Goal: Check status: Check status

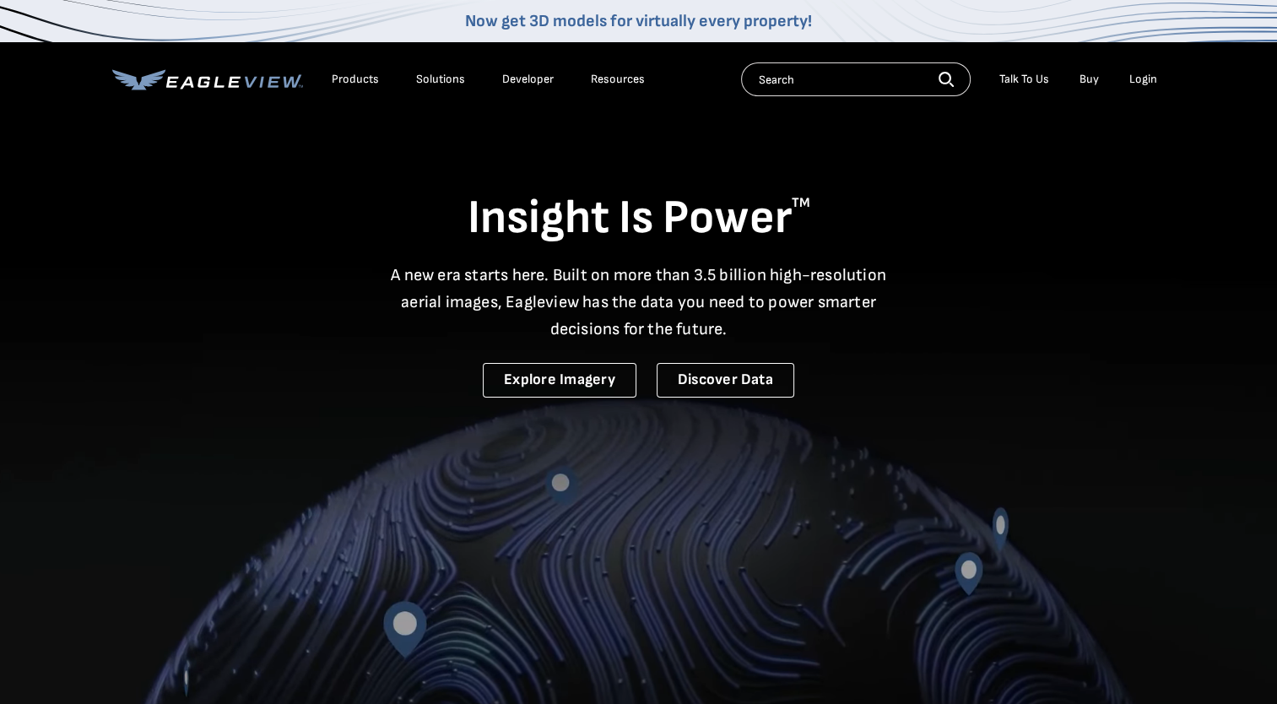
click at [1129, 83] on div "Login" at bounding box center [1143, 79] width 28 height 15
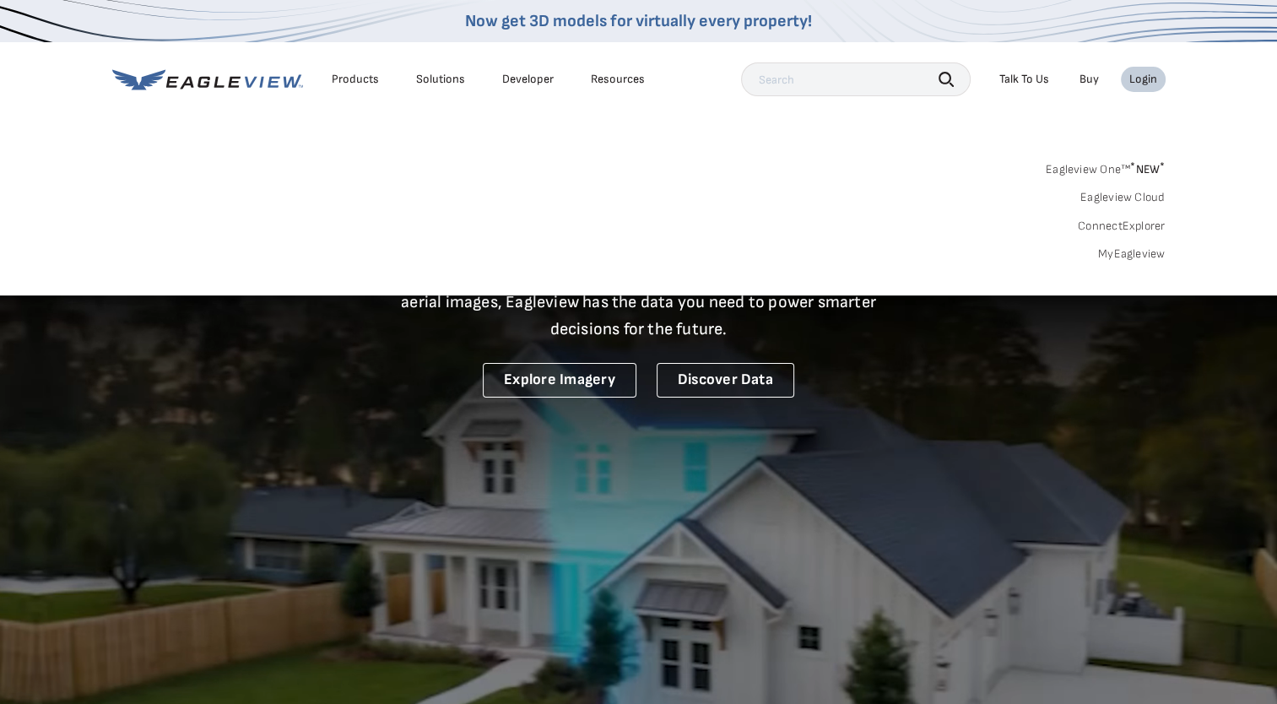
click at [1121, 257] on link "MyEagleview" at bounding box center [1132, 253] width 68 height 15
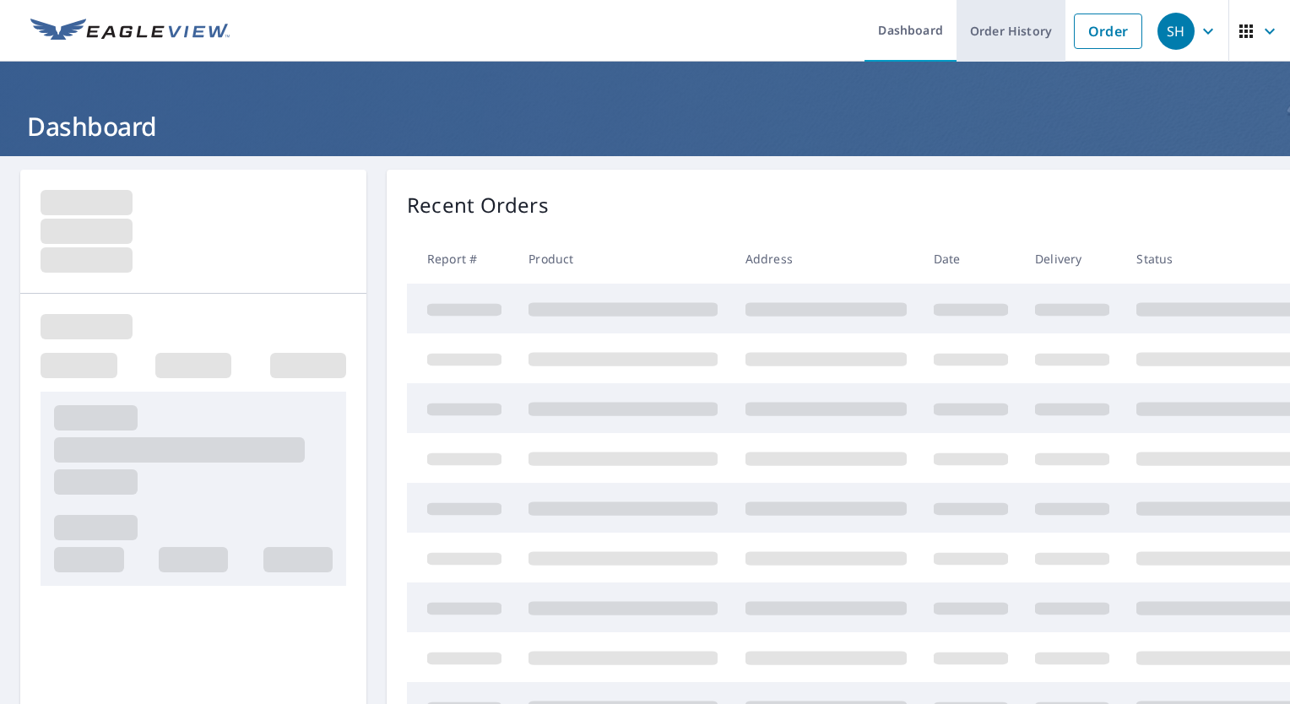
click at [1012, 25] on link "Order History" at bounding box center [1010, 31] width 109 height 62
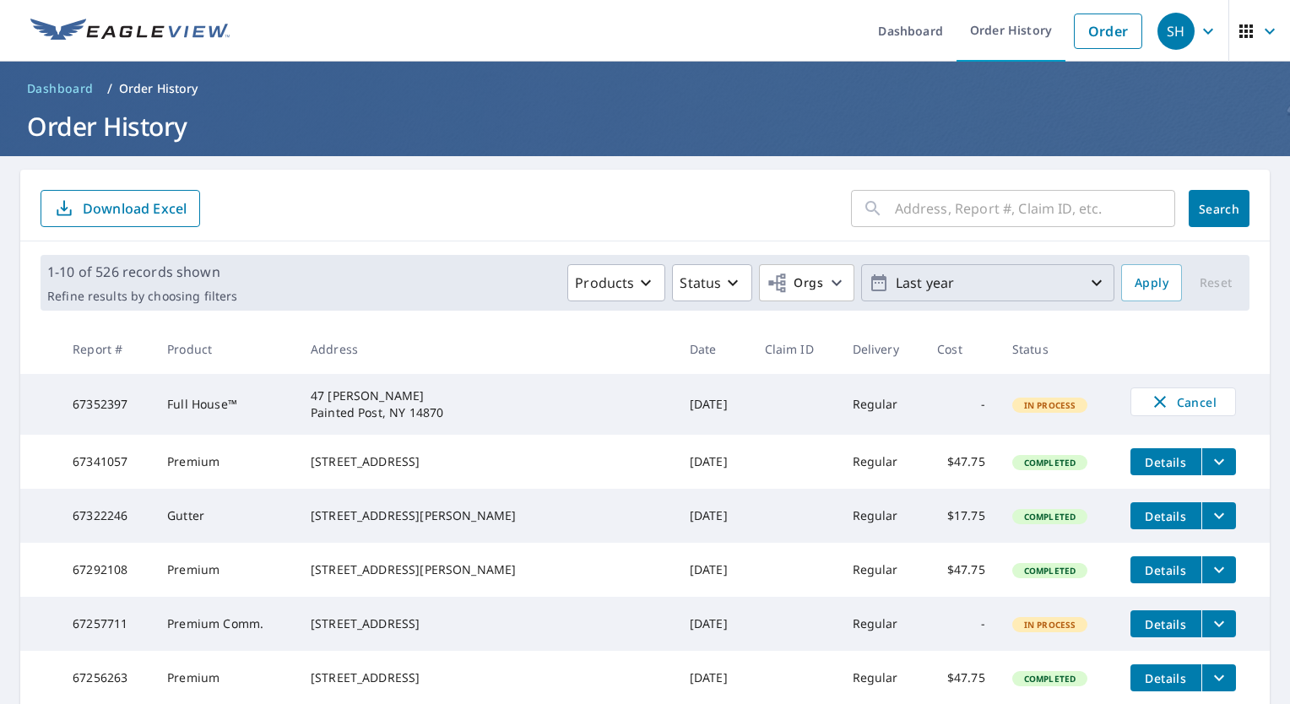
click at [965, 274] on p "Last year" at bounding box center [987, 283] width 197 height 30
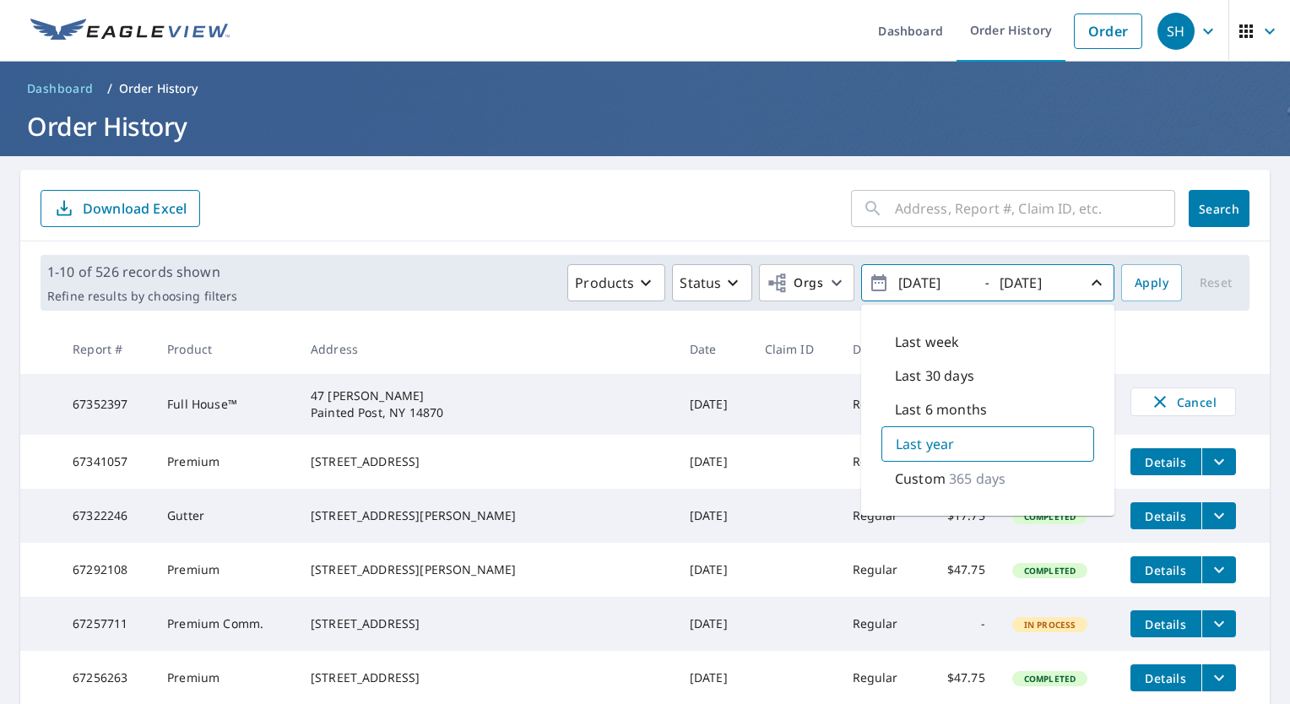
click at [925, 475] on p "Custom" at bounding box center [920, 478] width 51 height 20
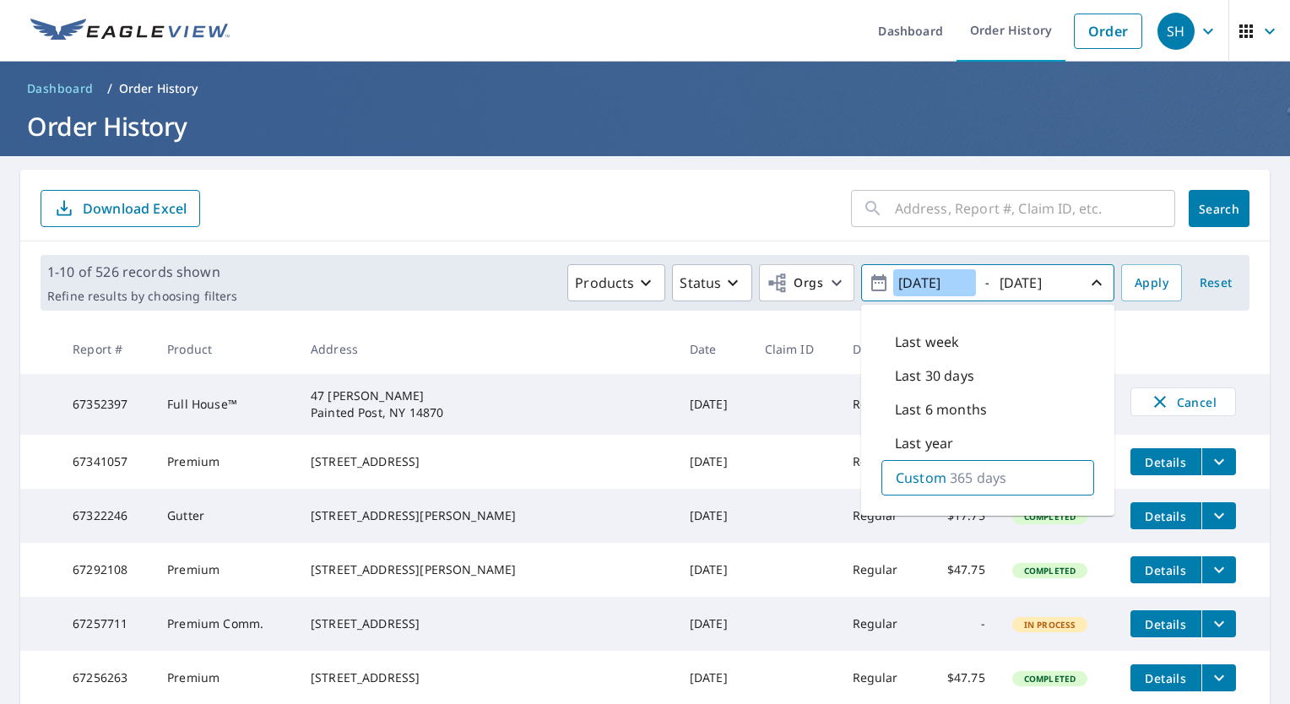
click at [917, 278] on input "[DATE]" at bounding box center [934, 282] width 83 height 27
type input "[DATE]"
click at [1134, 287] on span "Apply" at bounding box center [1151, 283] width 34 height 21
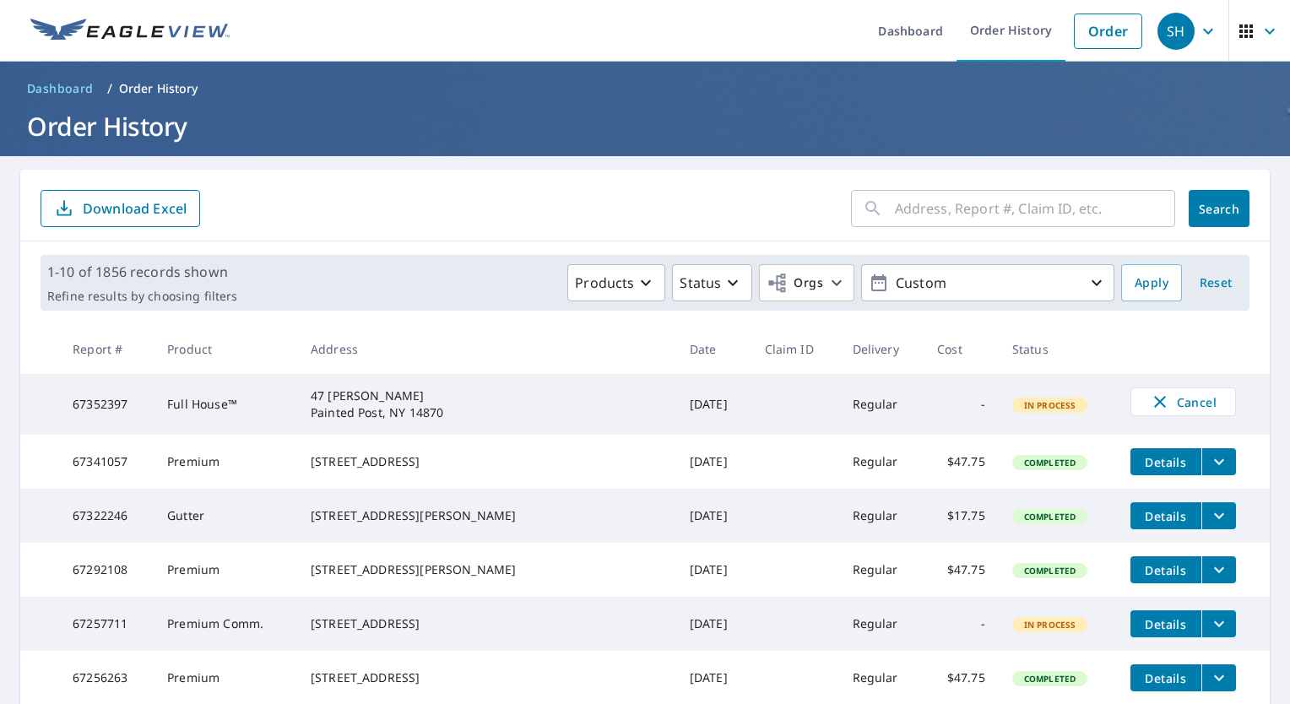
click at [1036, 201] on input "text" at bounding box center [1035, 208] width 280 height 47
click at [957, 213] on input "text" at bounding box center [1035, 208] width 280 height 47
type input "[STREET_ADDRESS]"
click button "Search" at bounding box center [1218, 208] width 61 height 37
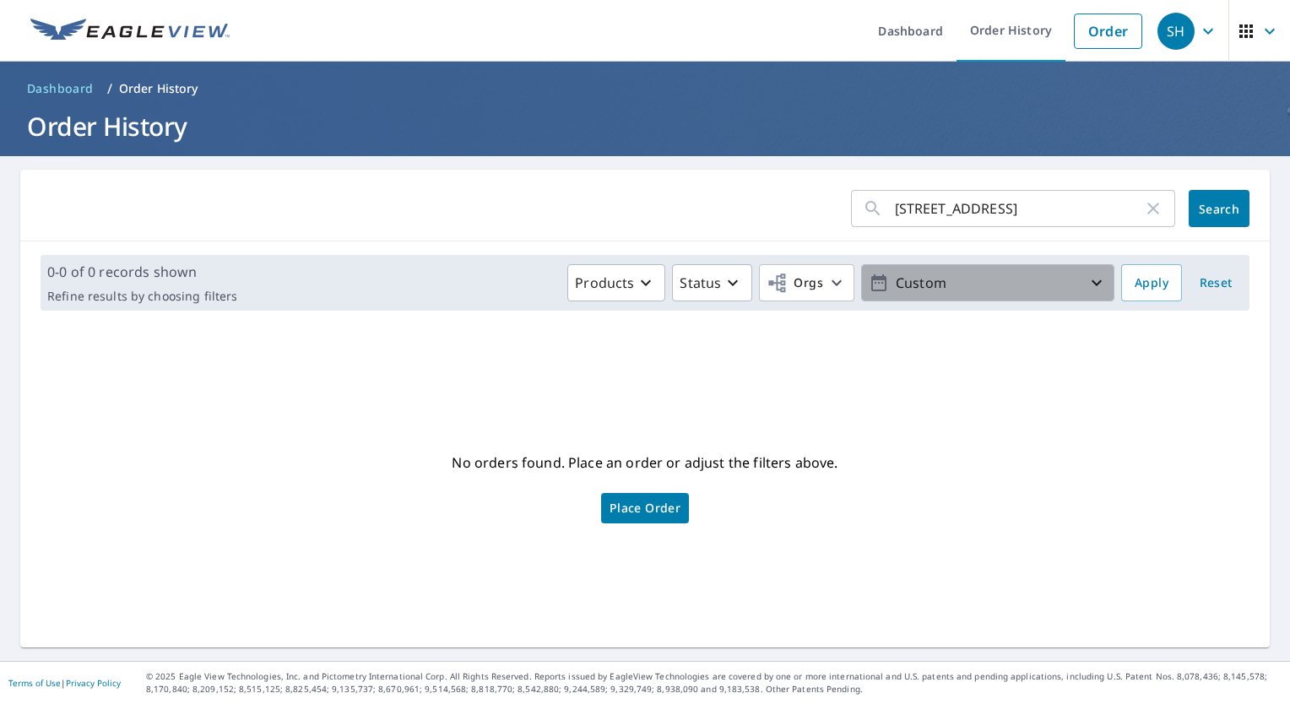
click at [1004, 279] on p "Custom" at bounding box center [987, 283] width 197 height 30
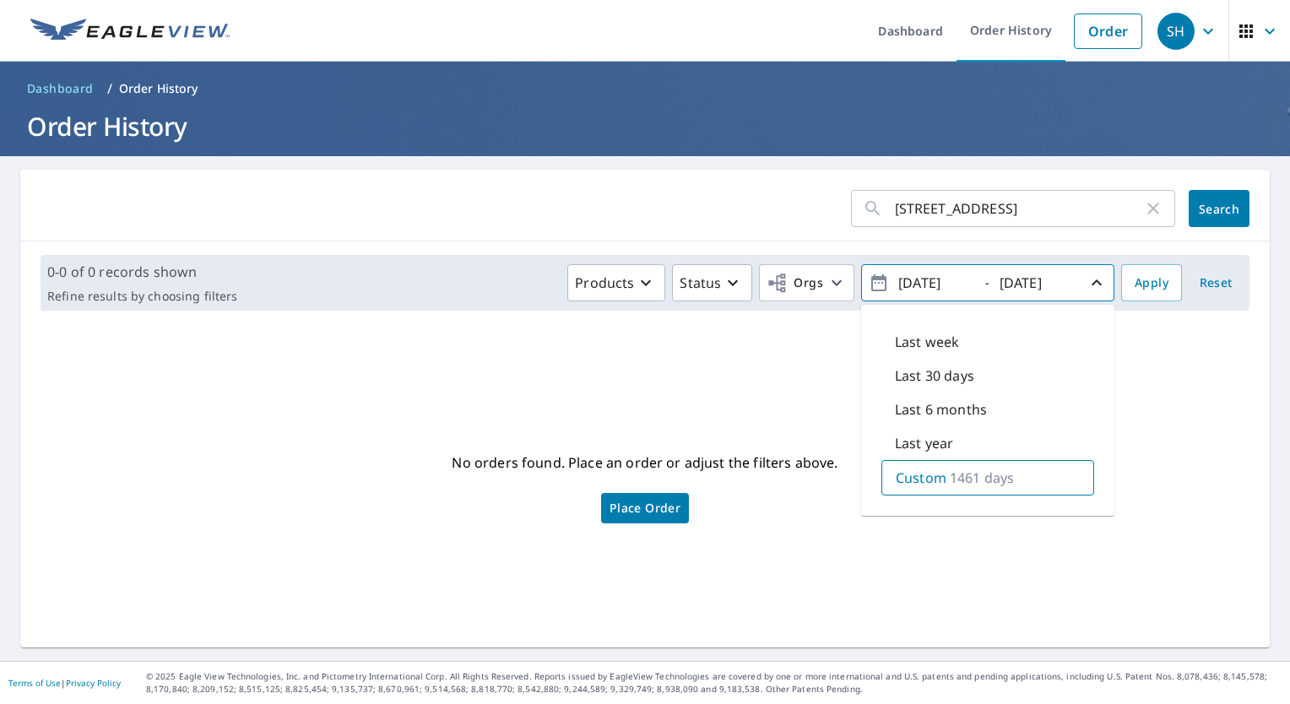
click at [915, 282] on input "[DATE]" at bounding box center [934, 282] width 83 height 27
type input "[DATE]"
click at [1134, 281] on span "Apply" at bounding box center [1151, 283] width 34 height 21
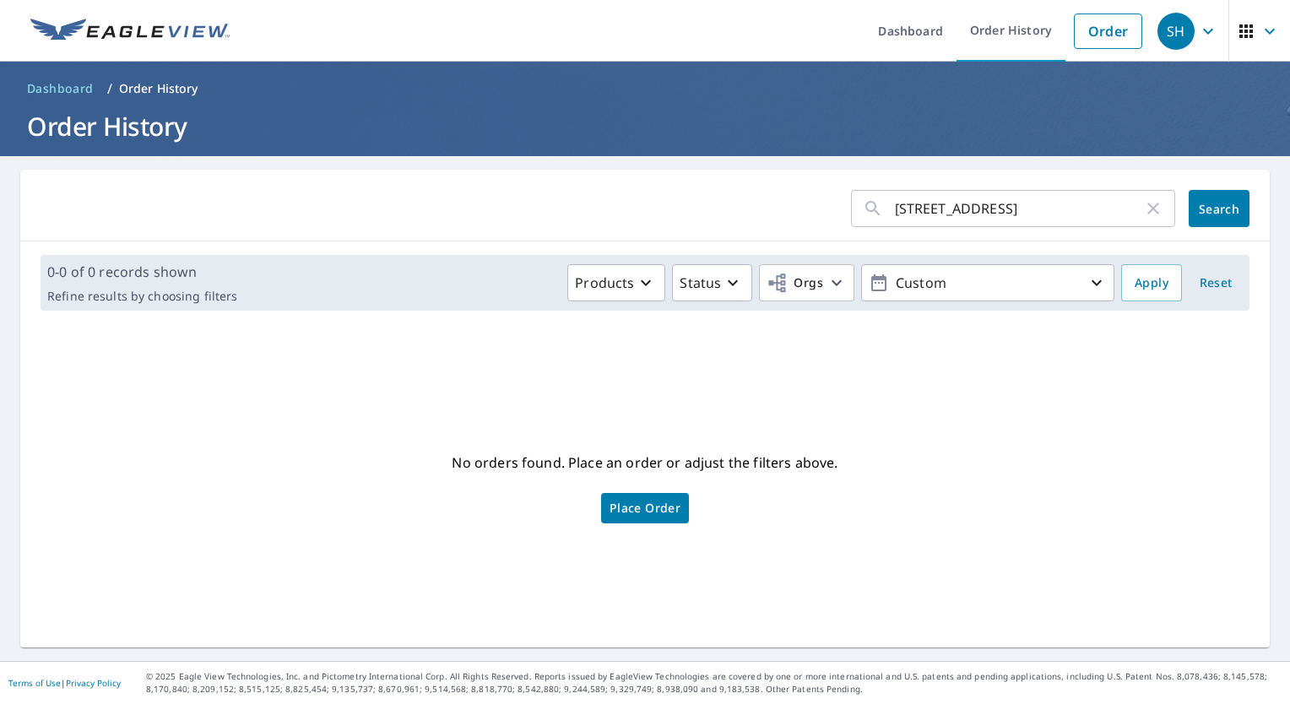
click at [968, 213] on input "[STREET_ADDRESS]" at bounding box center [1019, 208] width 248 height 47
click at [1221, 203] on span "Search" at bounding box center [1219, 209] width 34 height 16
